Goal: Use online tool/utility: Utilize a website feature to perform a specific function

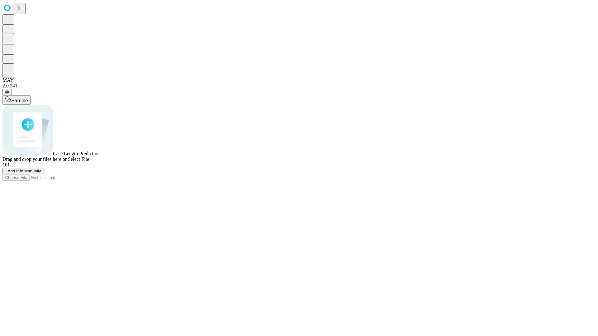
click at [89, 162] on span "Select File" at bounding box center [78, 159] width 21 height 5
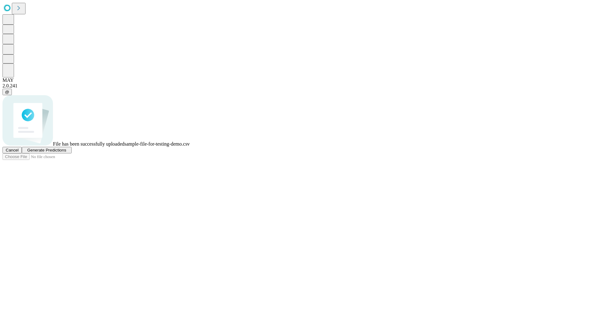
click at [66, 153] on span "Generate Predictions" at bounding box center [46, 150] width 39 height 5
